Goal: Information Seeking & Learning: Understand process/instructions

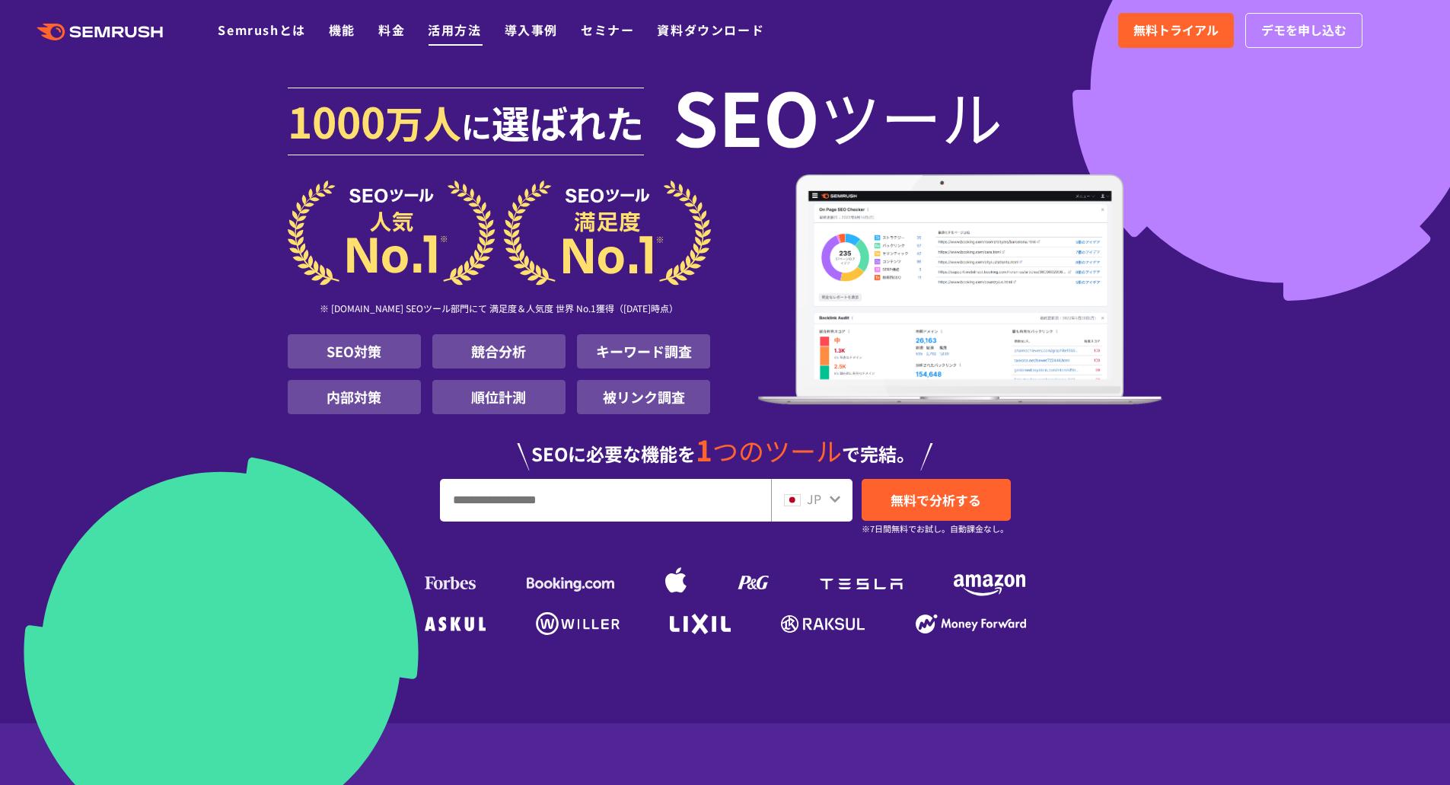
click at [452, 27] on link "活用方法" at bounding box center [454, 30] width 53 height 18
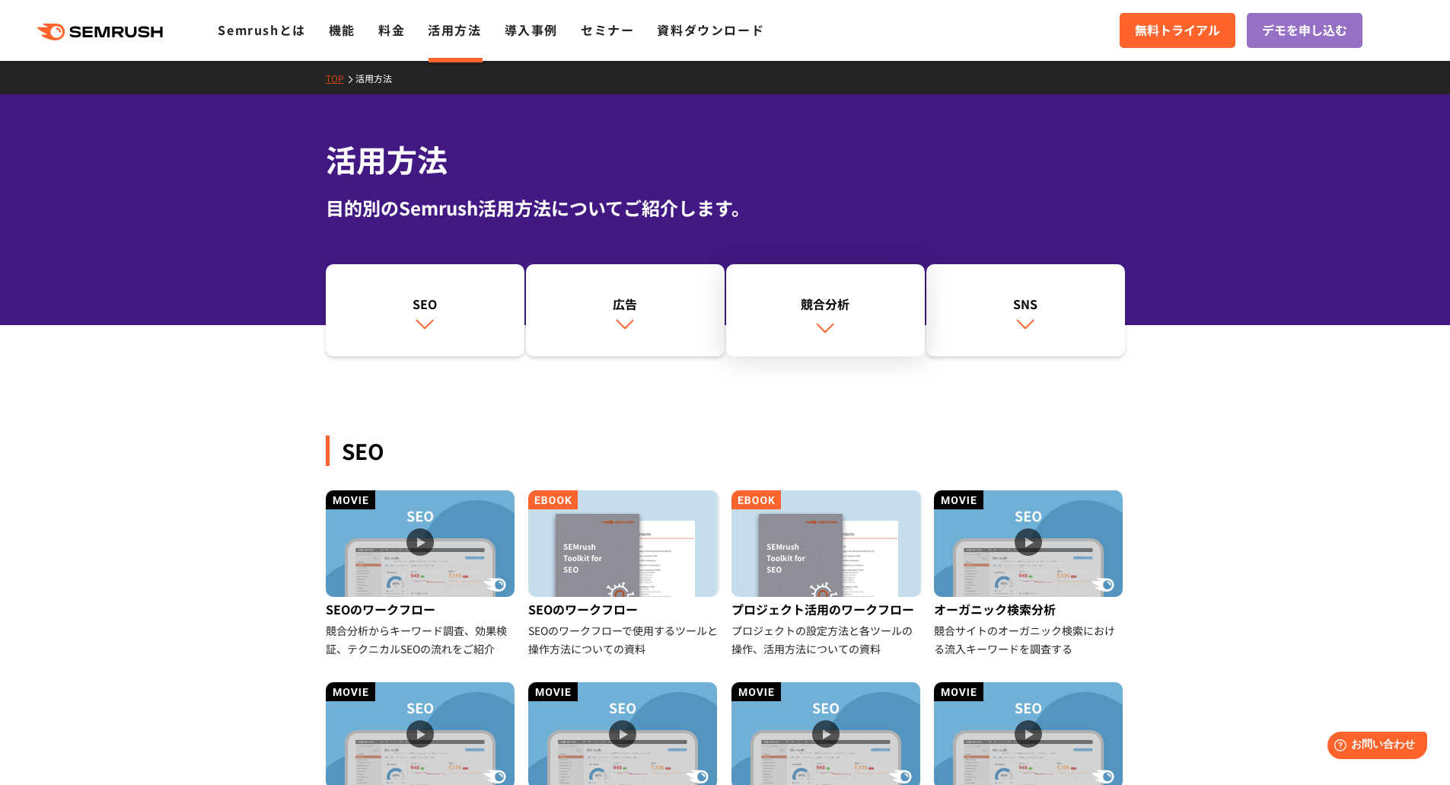
click at [898, 319] on link "競合分析" at bounding box center [825, 310] width 199 height 93
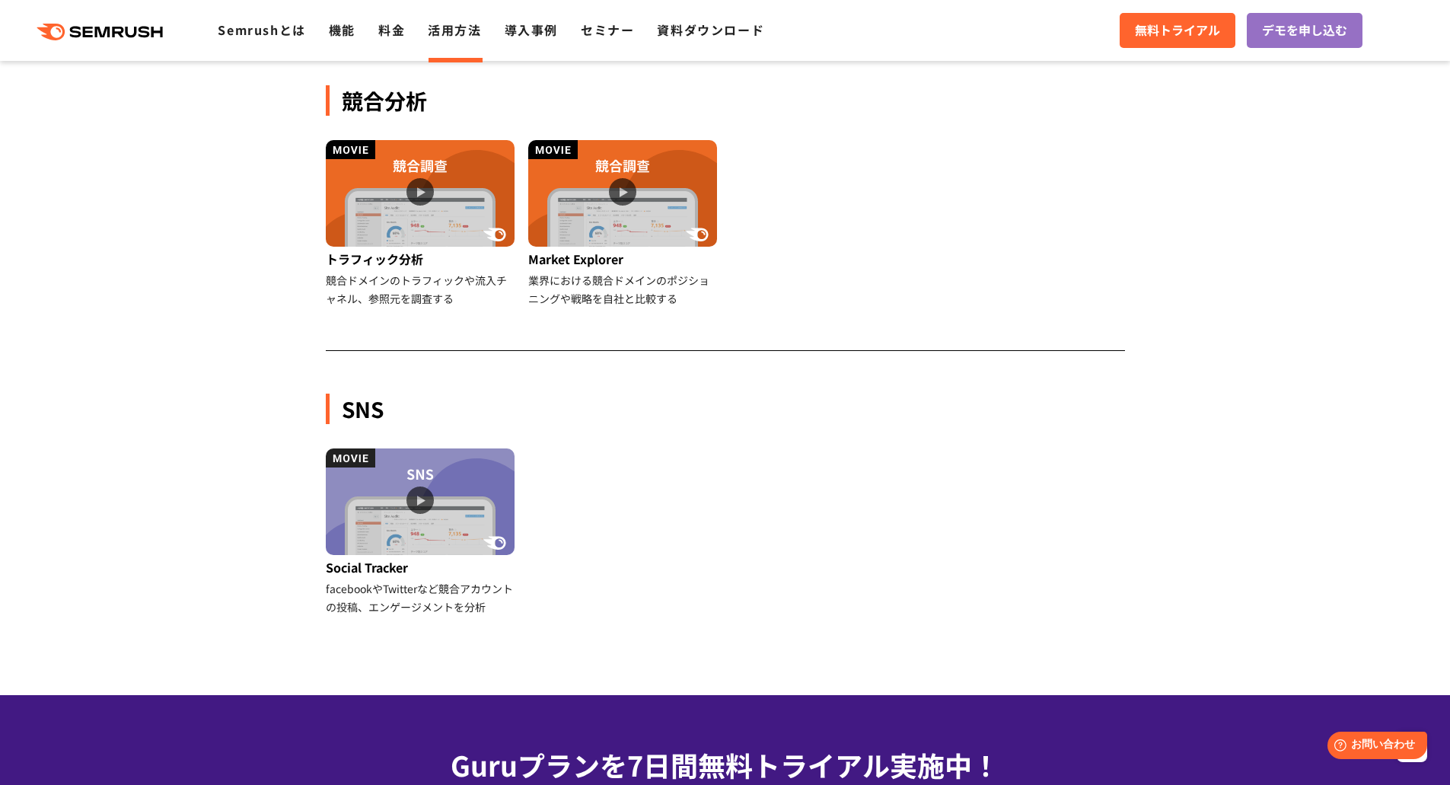
scroll to position [234, 0]
